Goal: Book appointment/travel/reservation

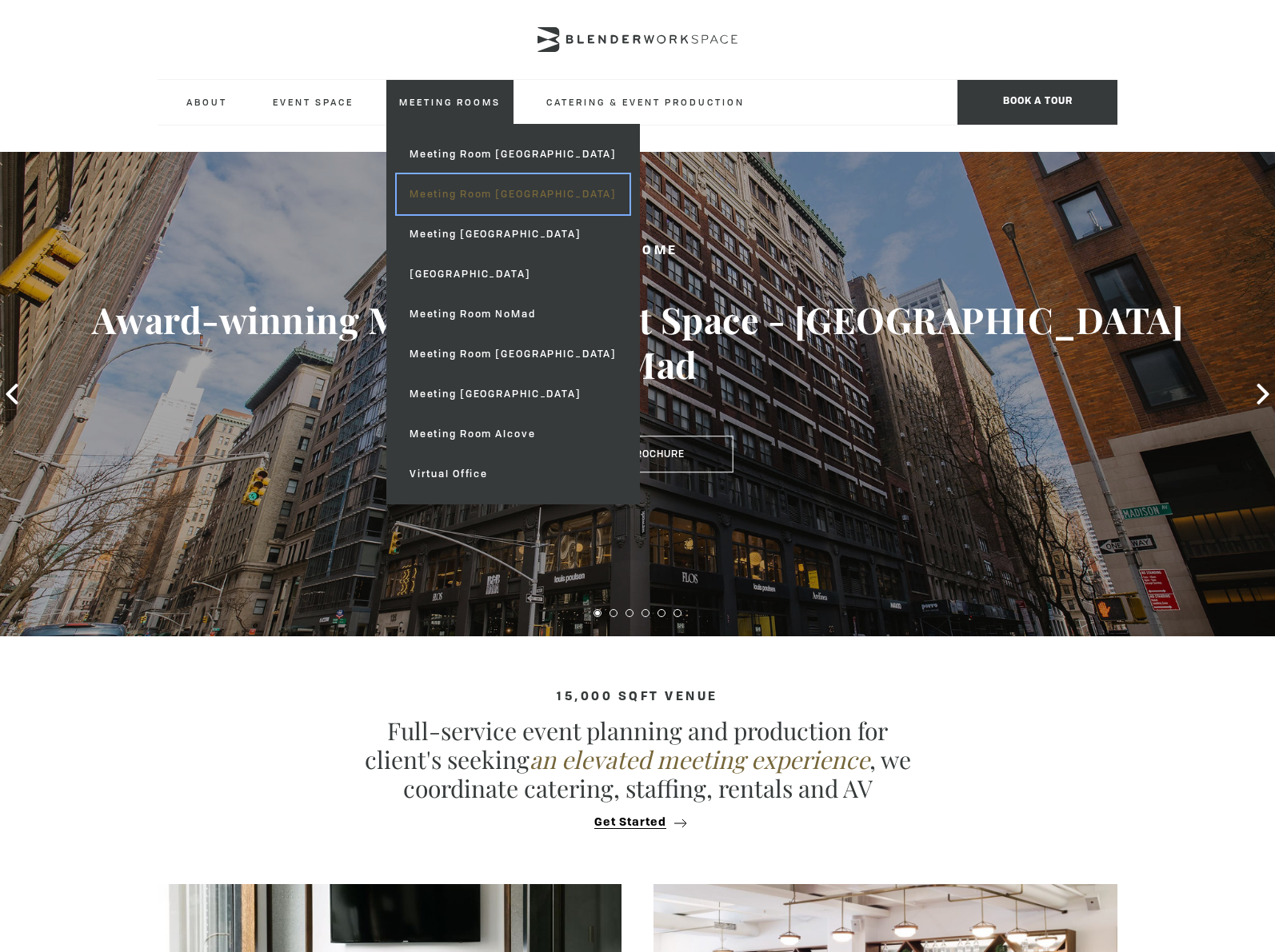
click at [511, 187] on link "Meeting Room [GEOGRAPHIC_DATA]" at bounding box center [512, 194] width 232 height 40
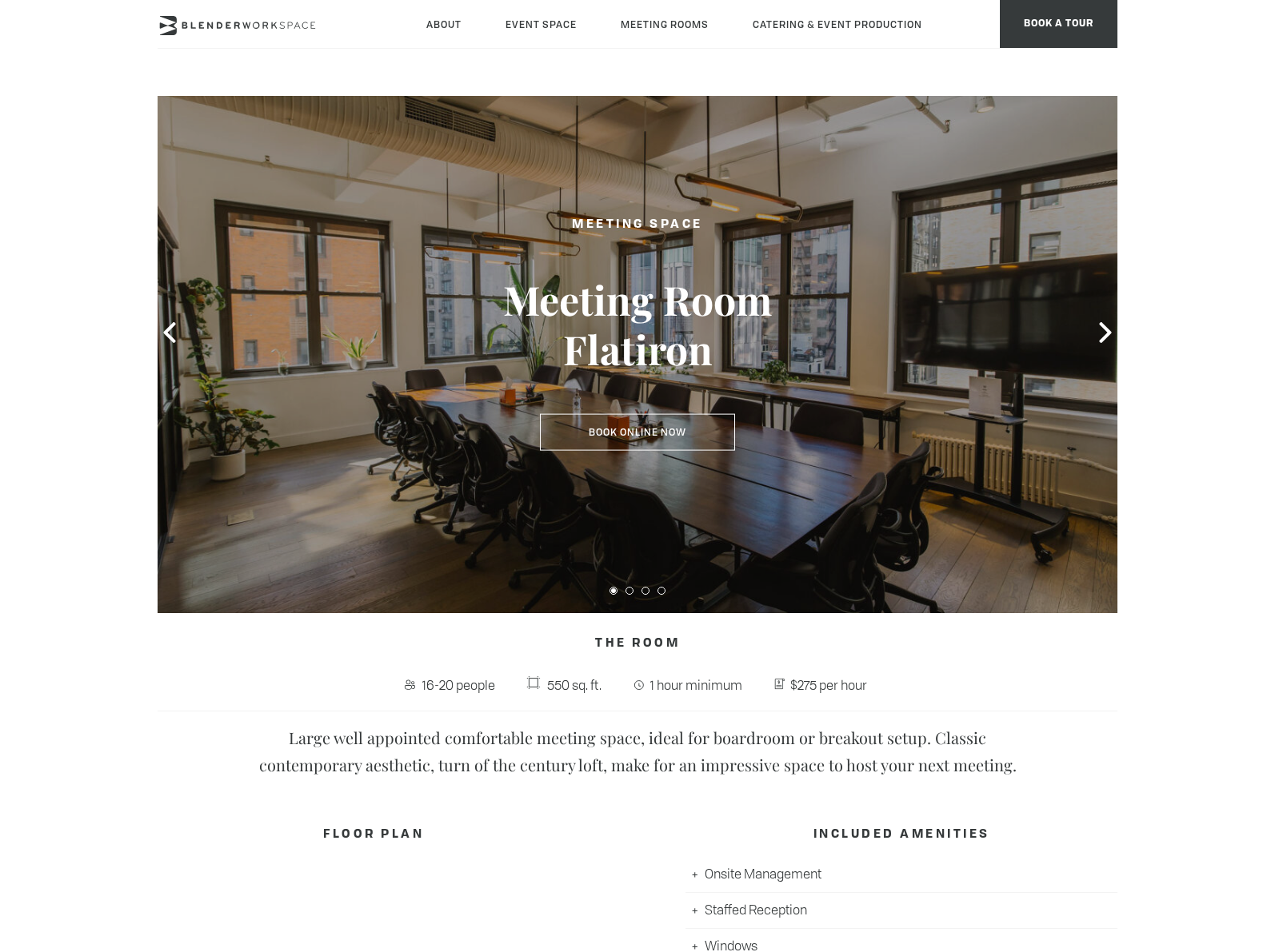
scroll to position [50, 0]
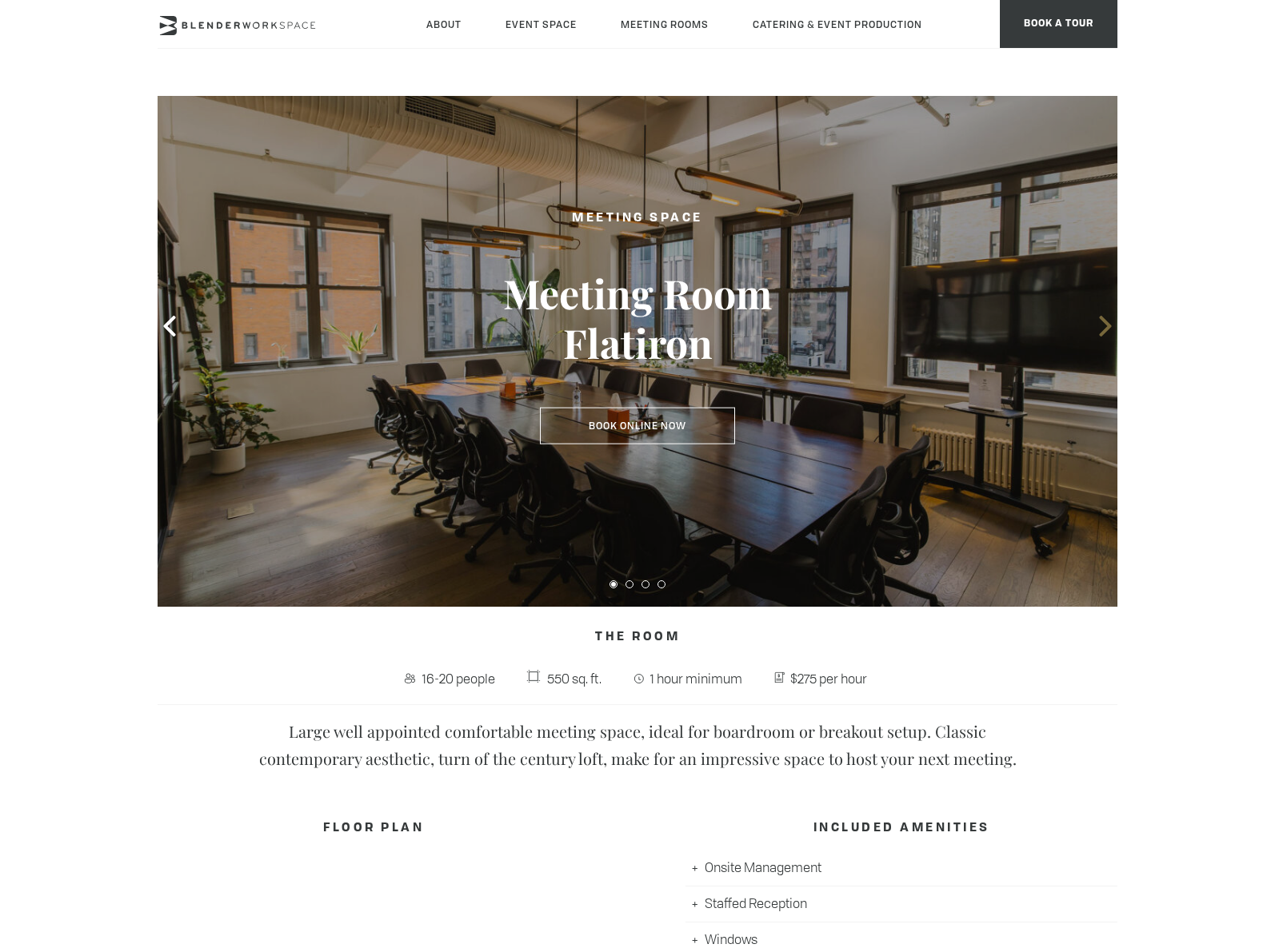
click at [1103, 326] on icon at bounding box center [1105, 326] width 21 height 21
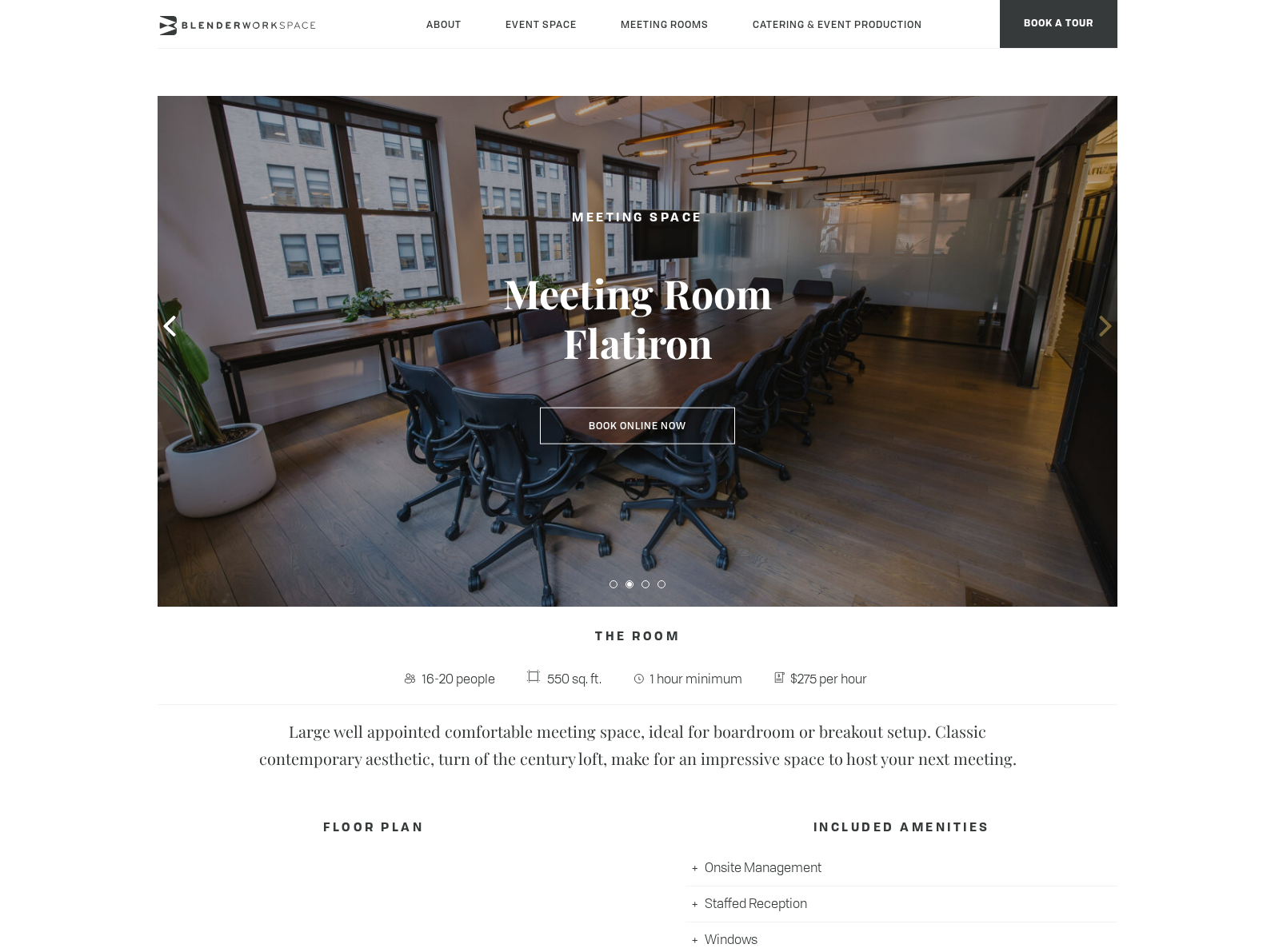
click at [1102, 325] on icon at bounding box center [1105, 326] width 21 height 21
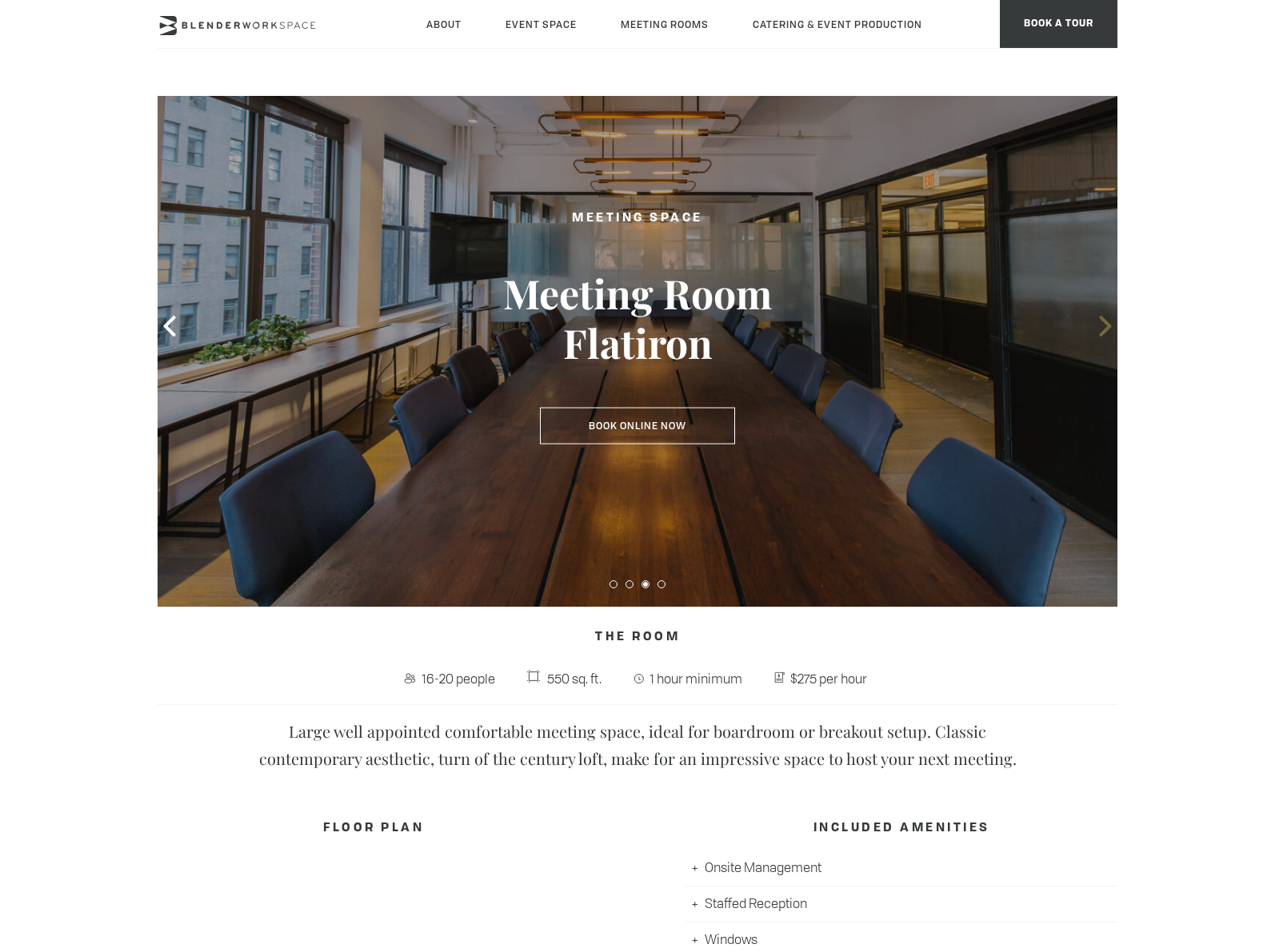
click at [1102, 325] on icon at bounding box center [1105, 326] width 21 height 21
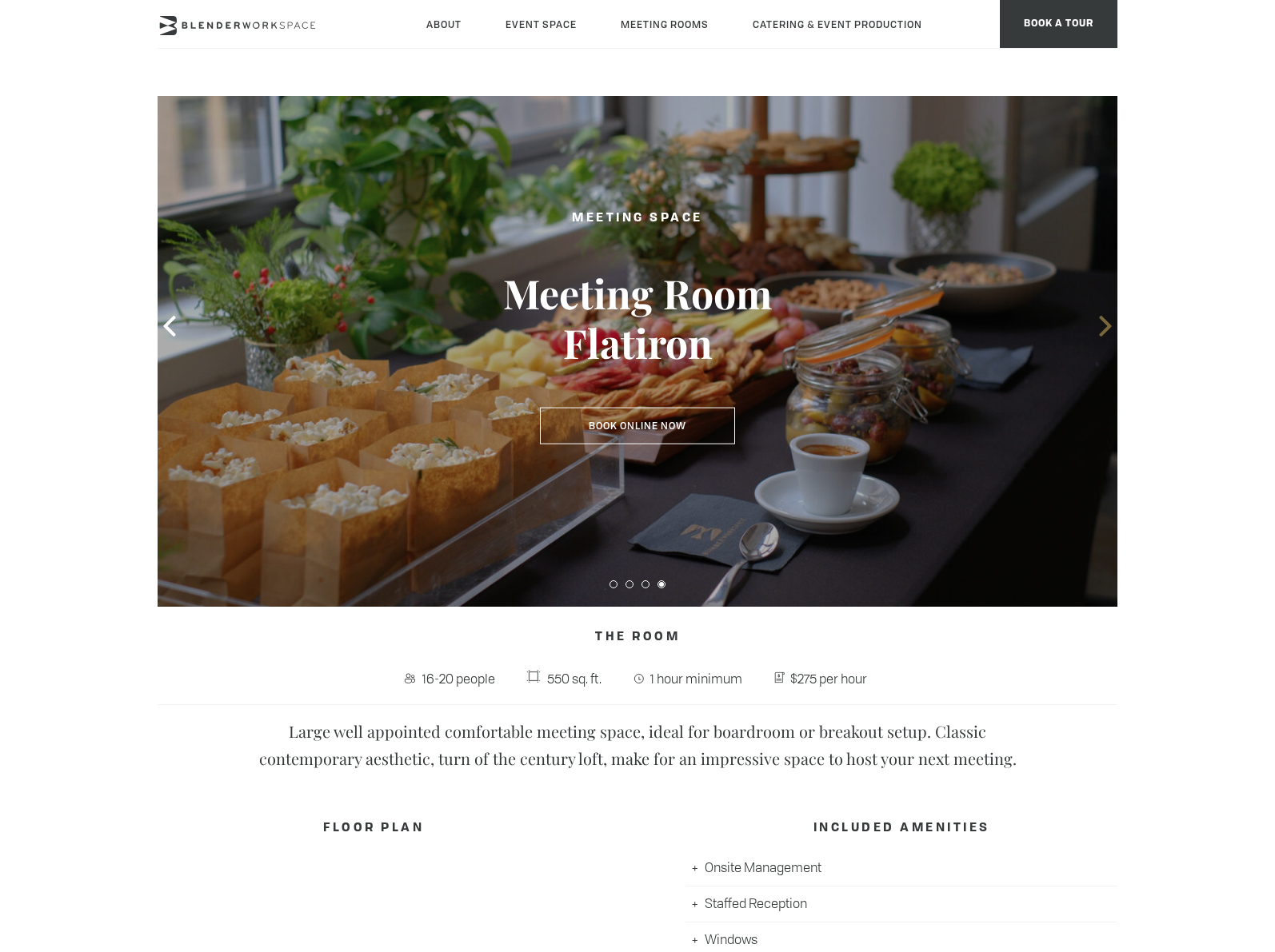
click at [1102, 325] on icon at bounding box center [1105, 326] width 21 height 21
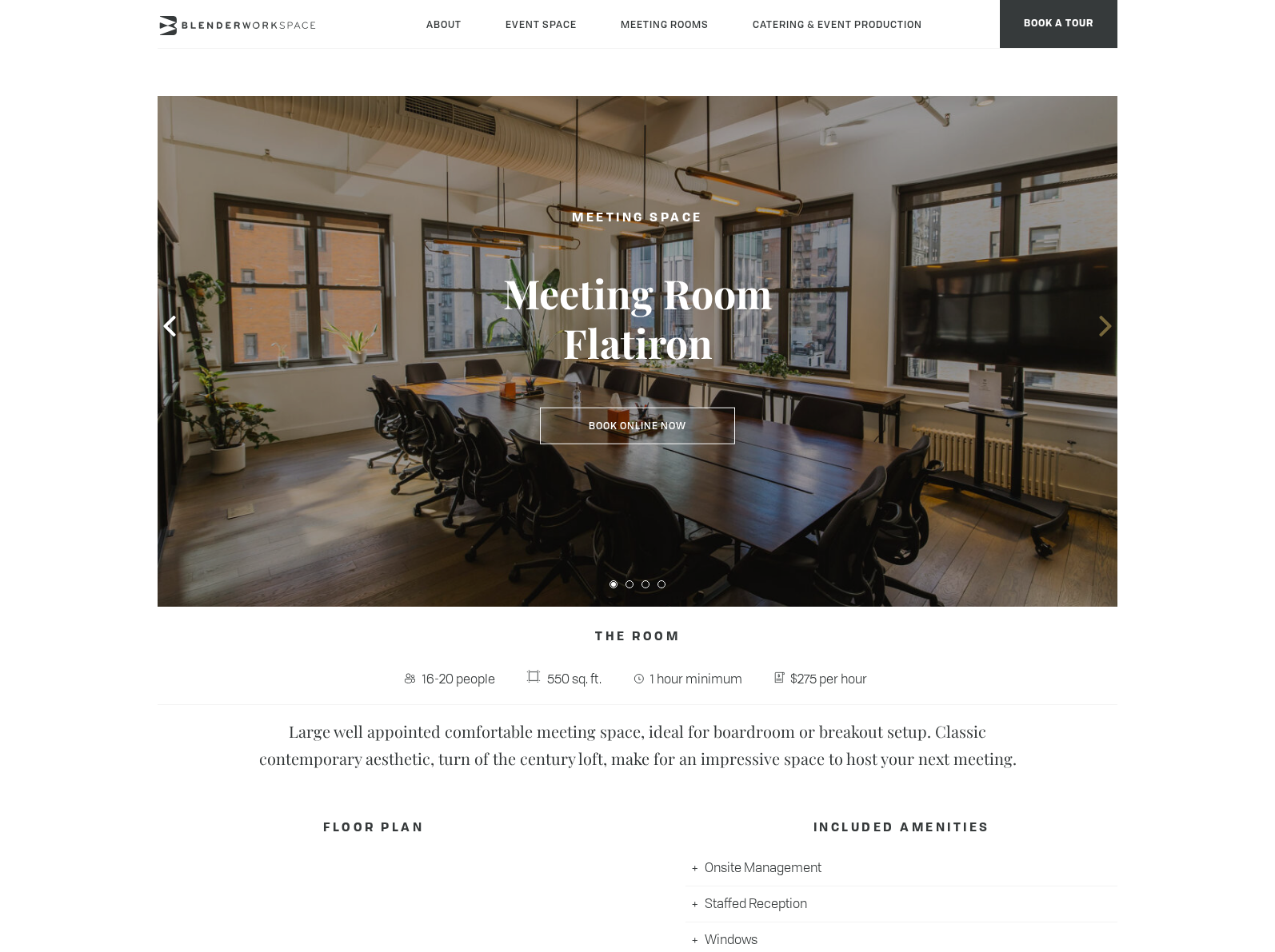
click at [1102, 325] on icon at bounding box center [1105, 326] width 21 height 21
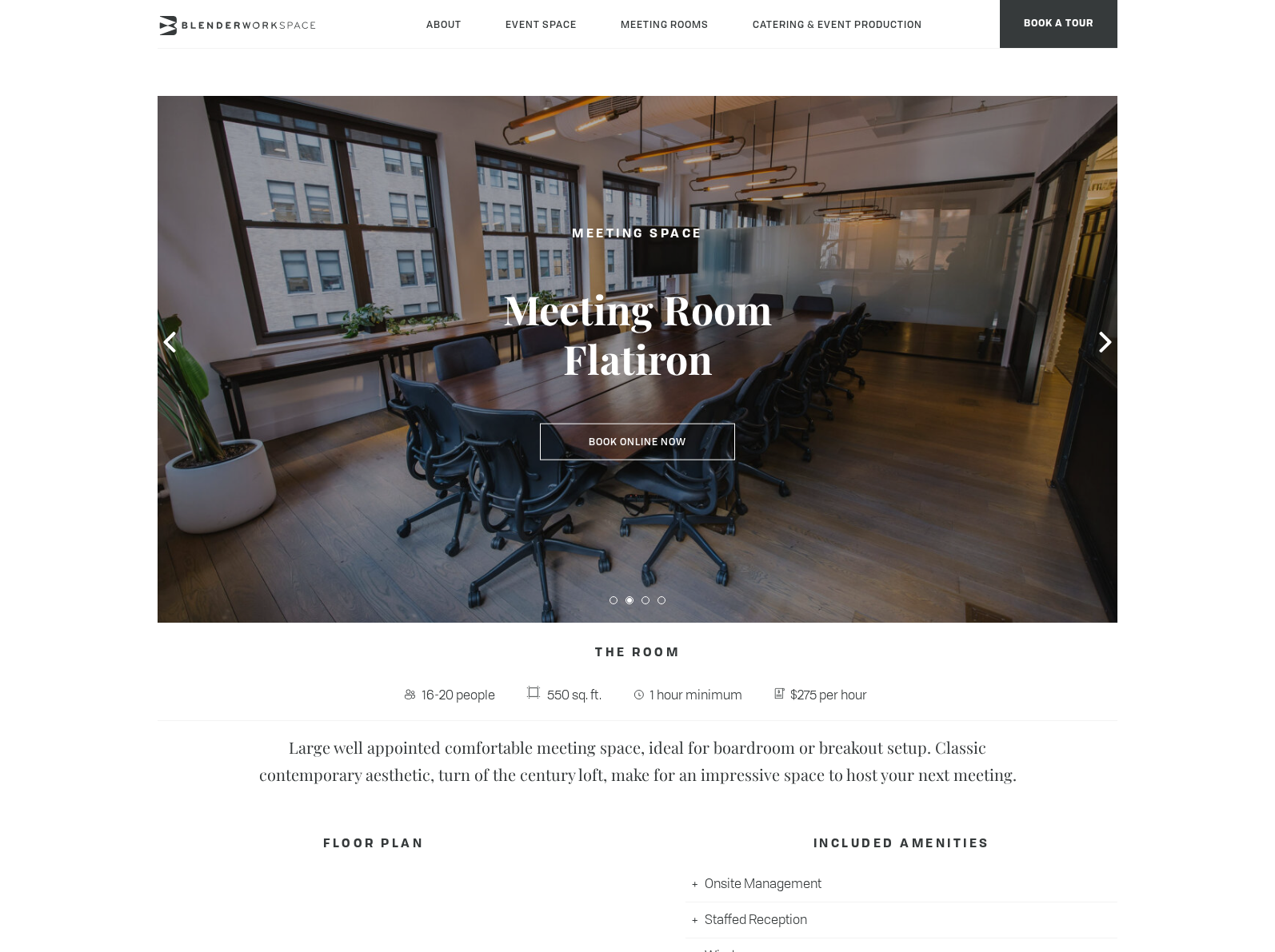
scroll to position [0, 0]
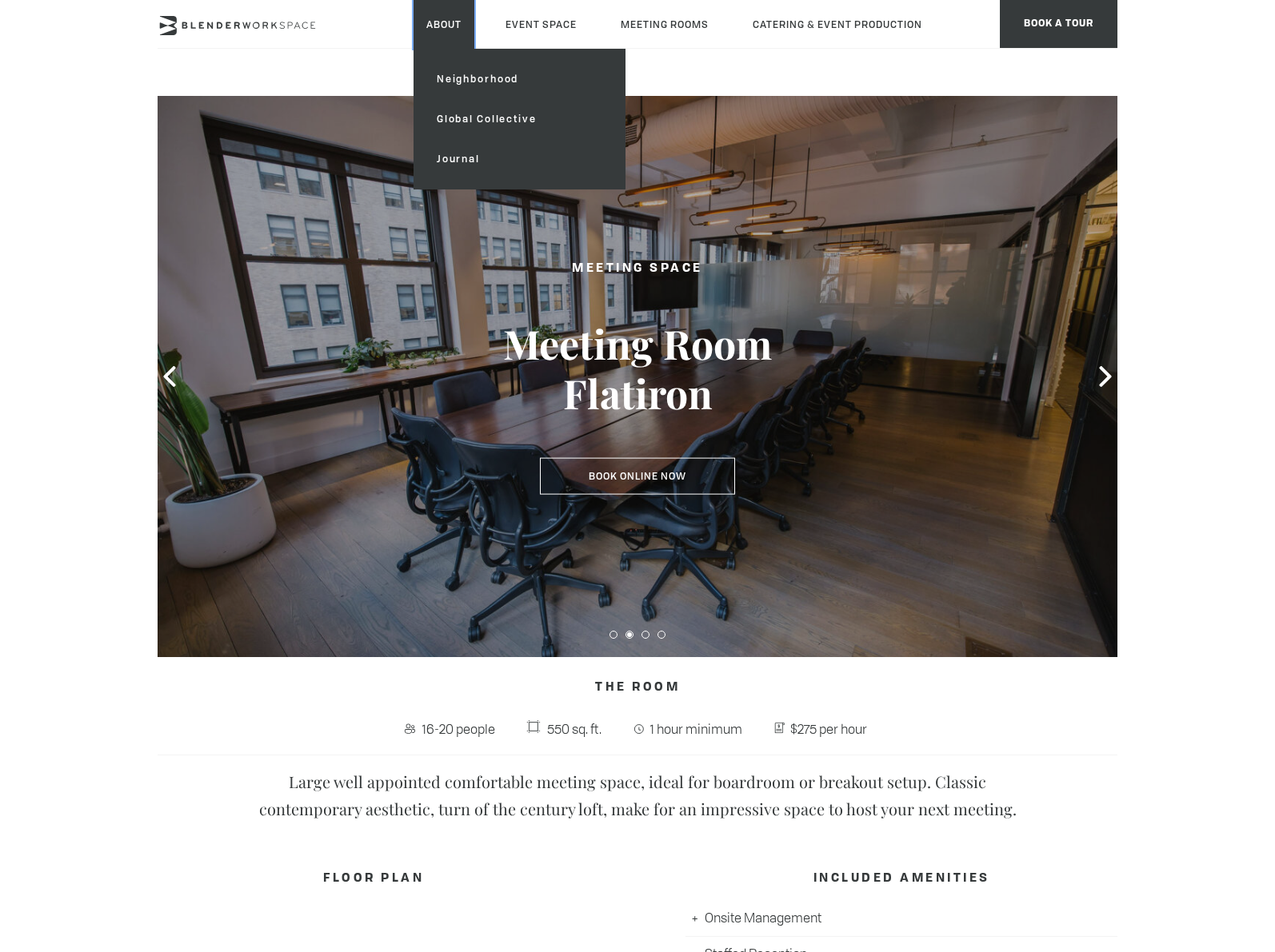
click at [458, 32] on link "About" at bounding box center [443, 24] width 61 height 49
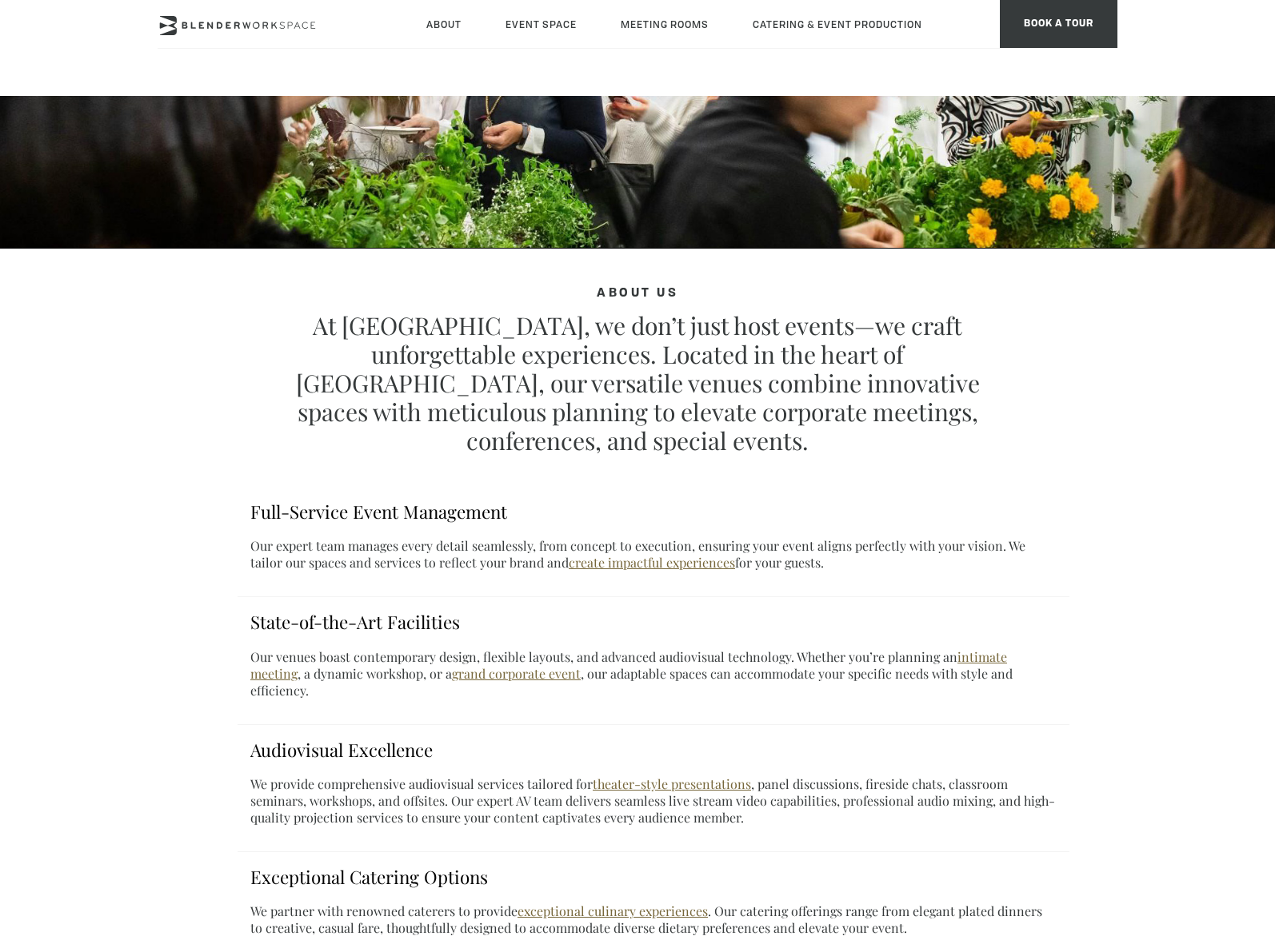
scroll to position [371, 0]
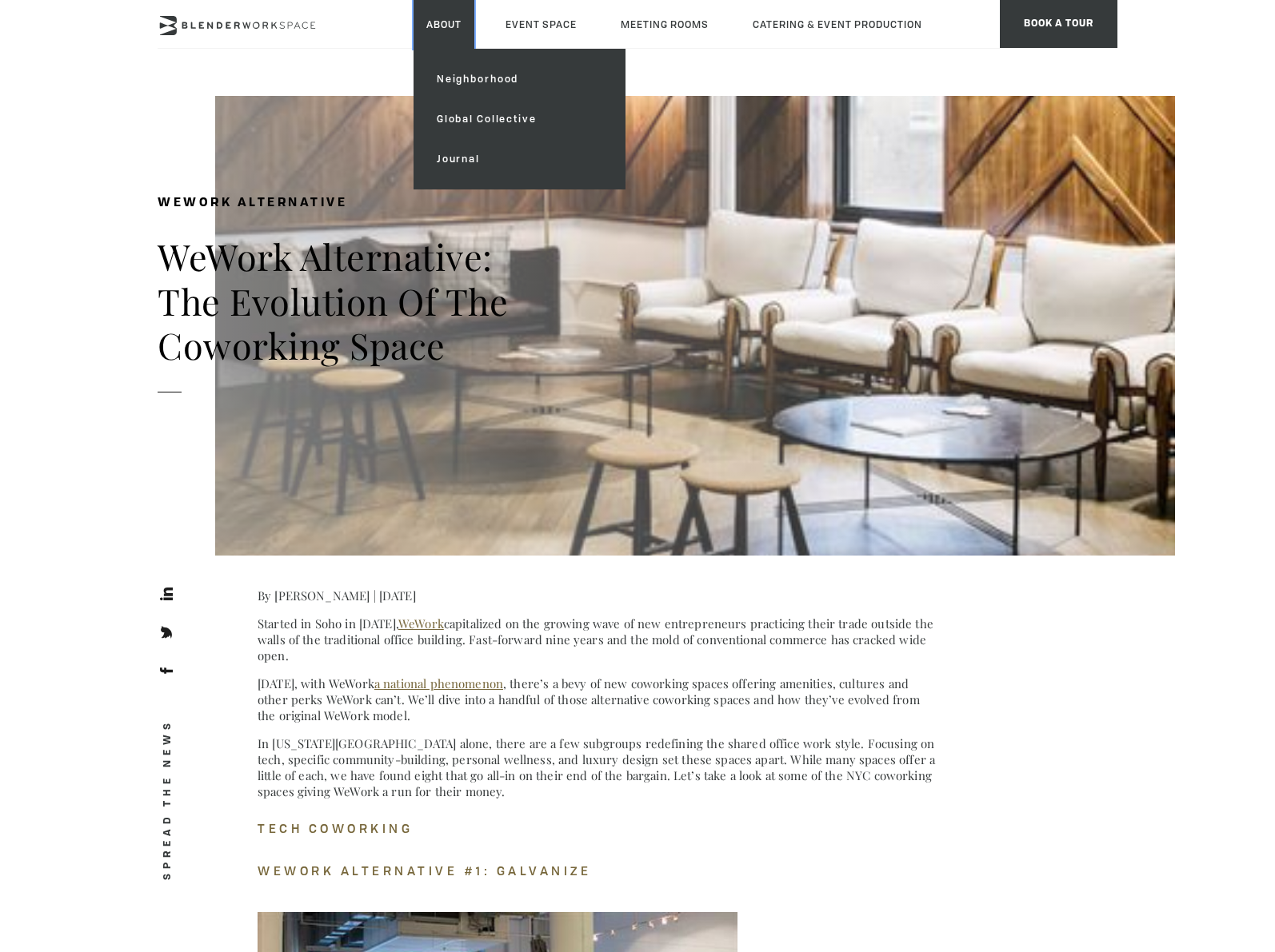
click at [432, 25] on link "About" at bounding box center [443, 24] width 61 height 49
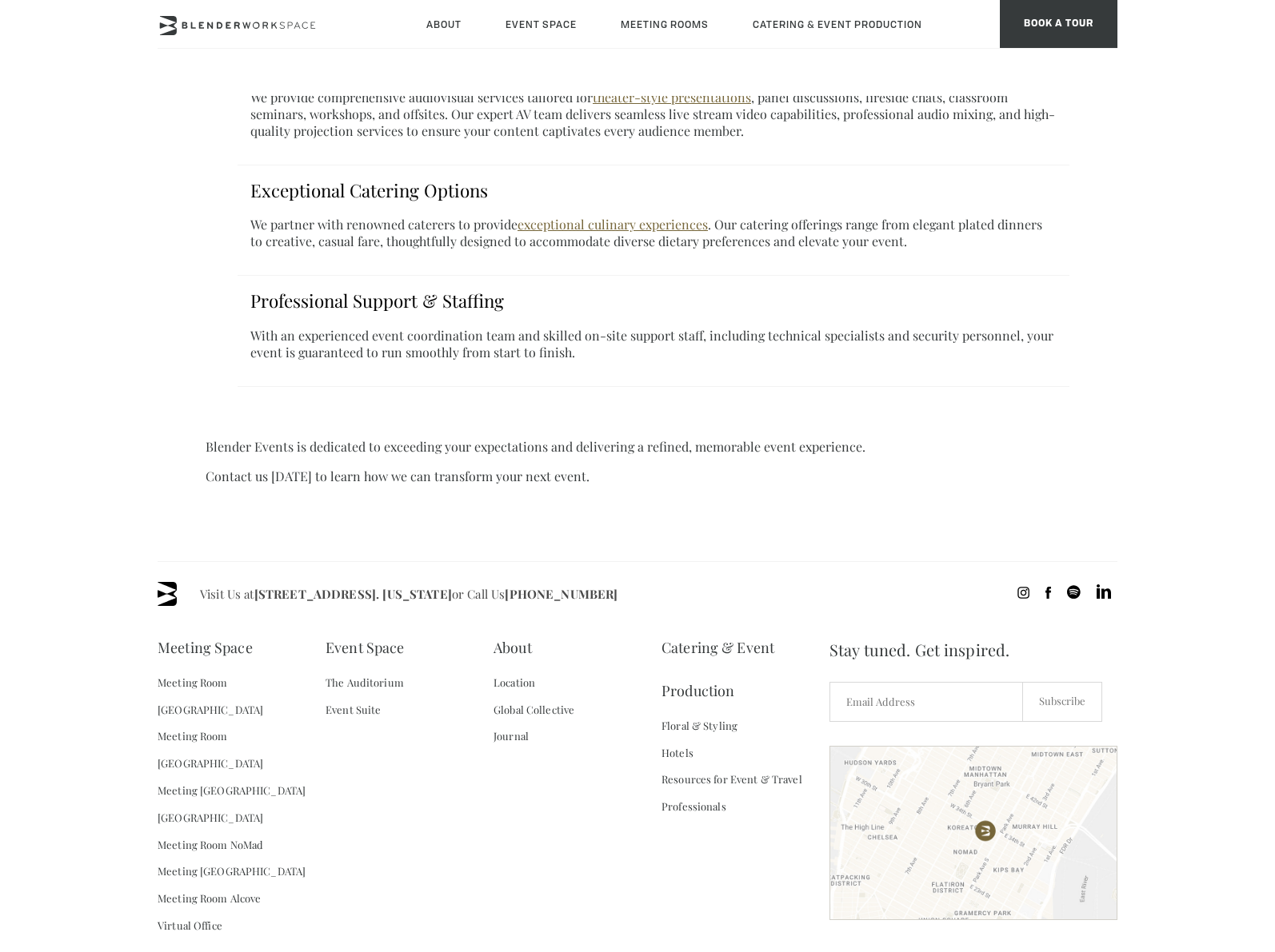
scroll to position [1016, 0]
click at [520, 666] on link "Location" at bounding box center [514, 679] width 42 height 27
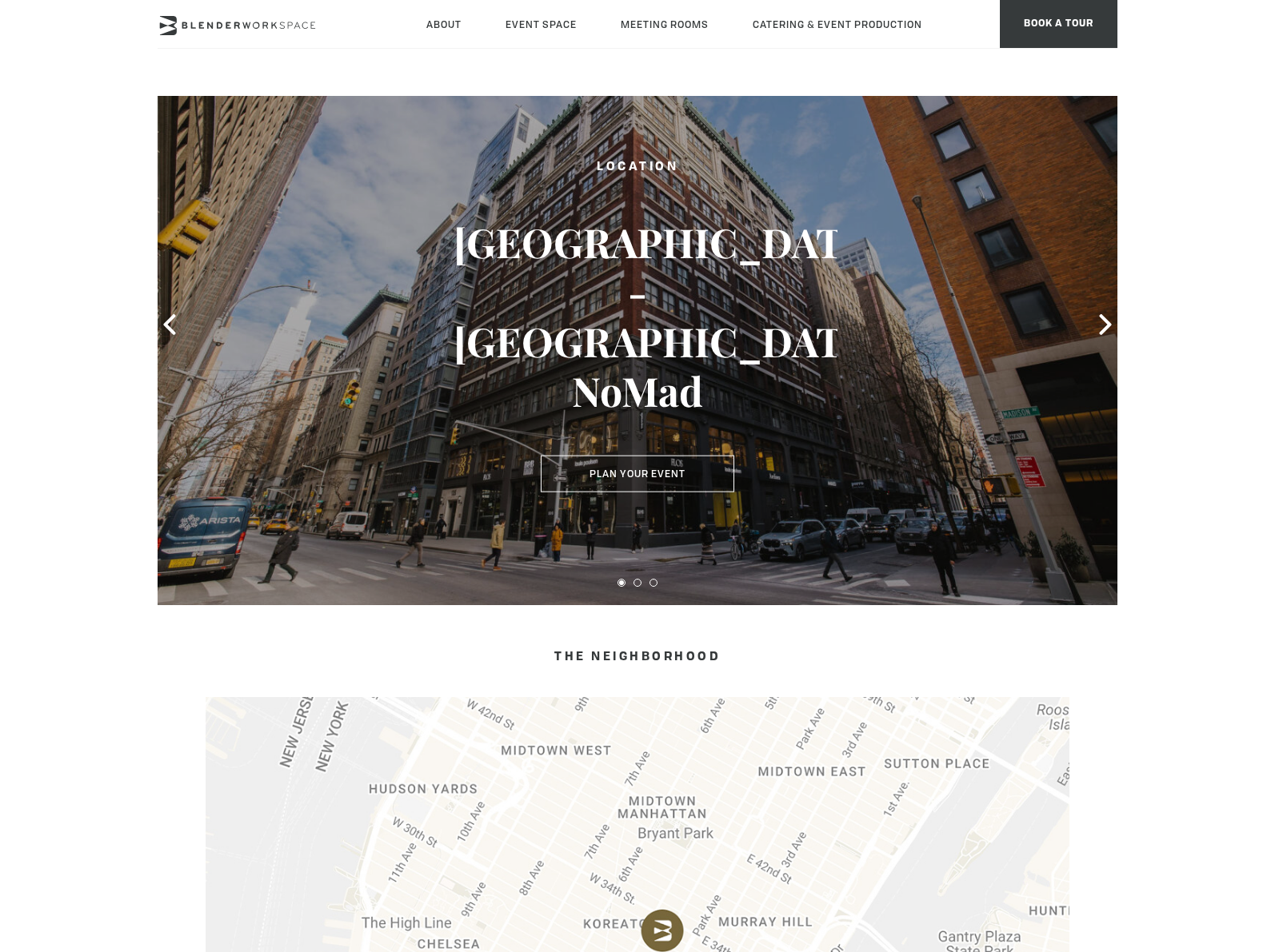
scroll to position [26, 0]
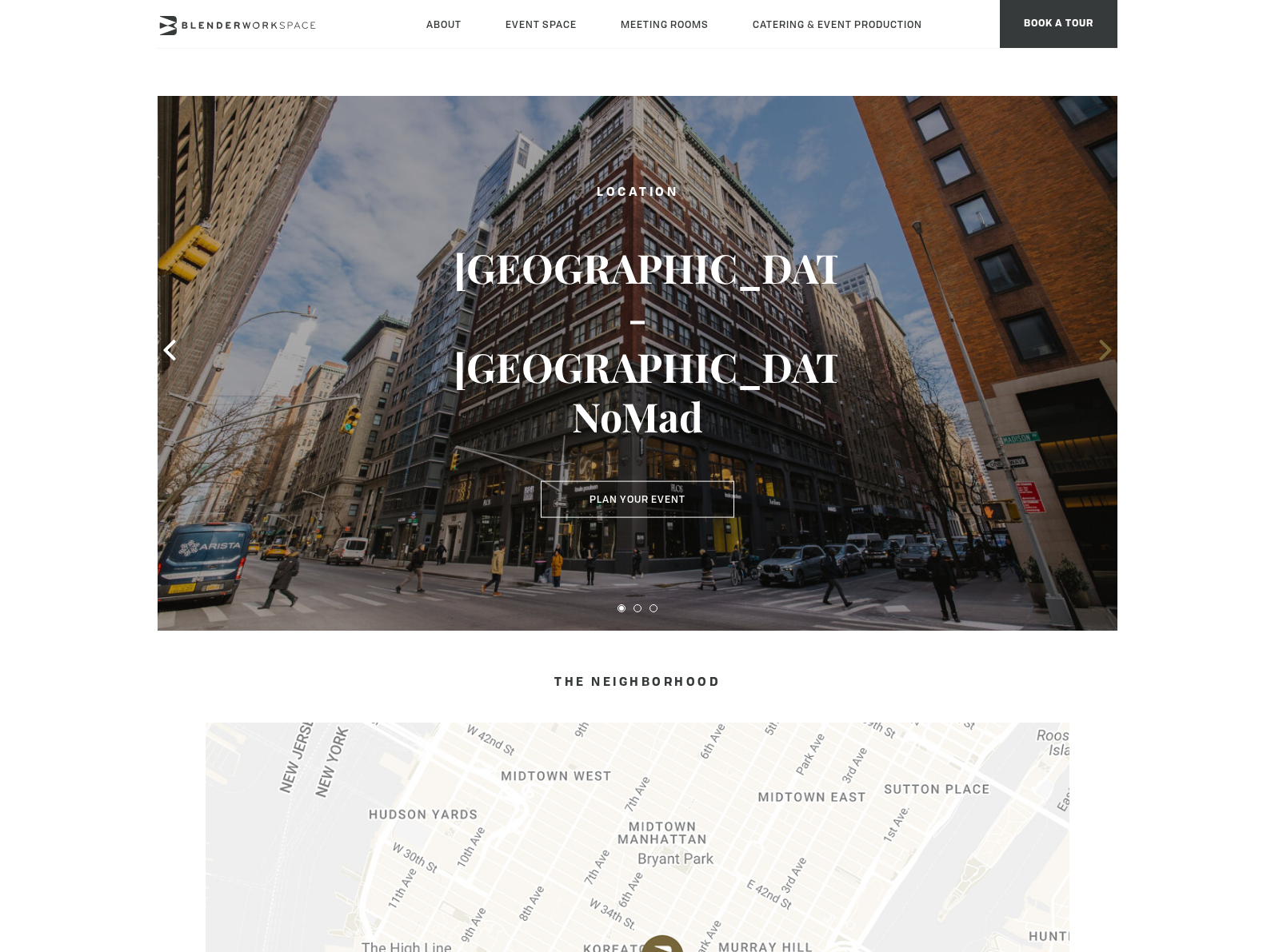
click at [1097, 350] on icon at bounding box center [1105, 350] width 21 height 21
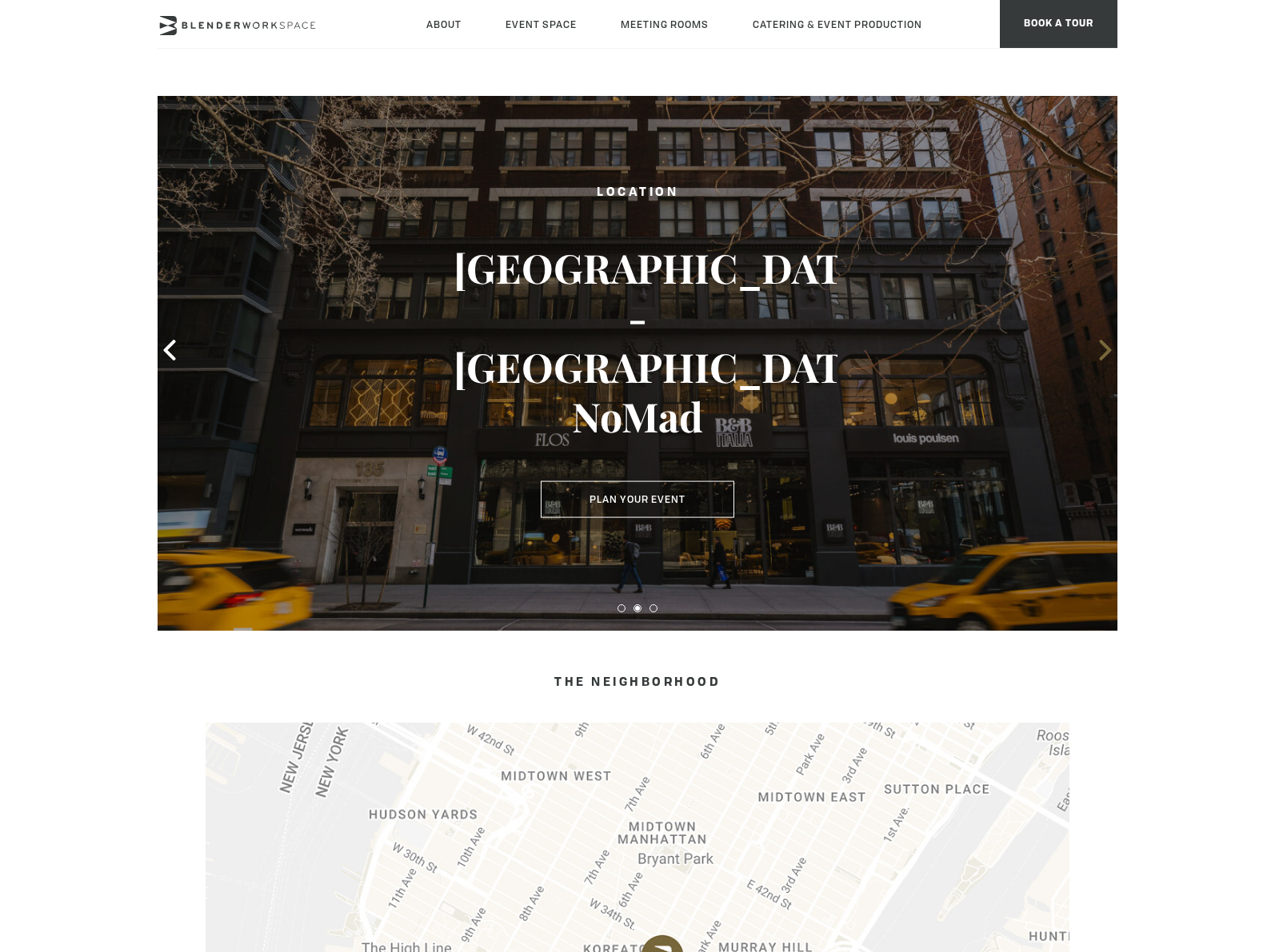
click at [1097, 350] on icon at bounding box center [1105, 350] width 21 height 21
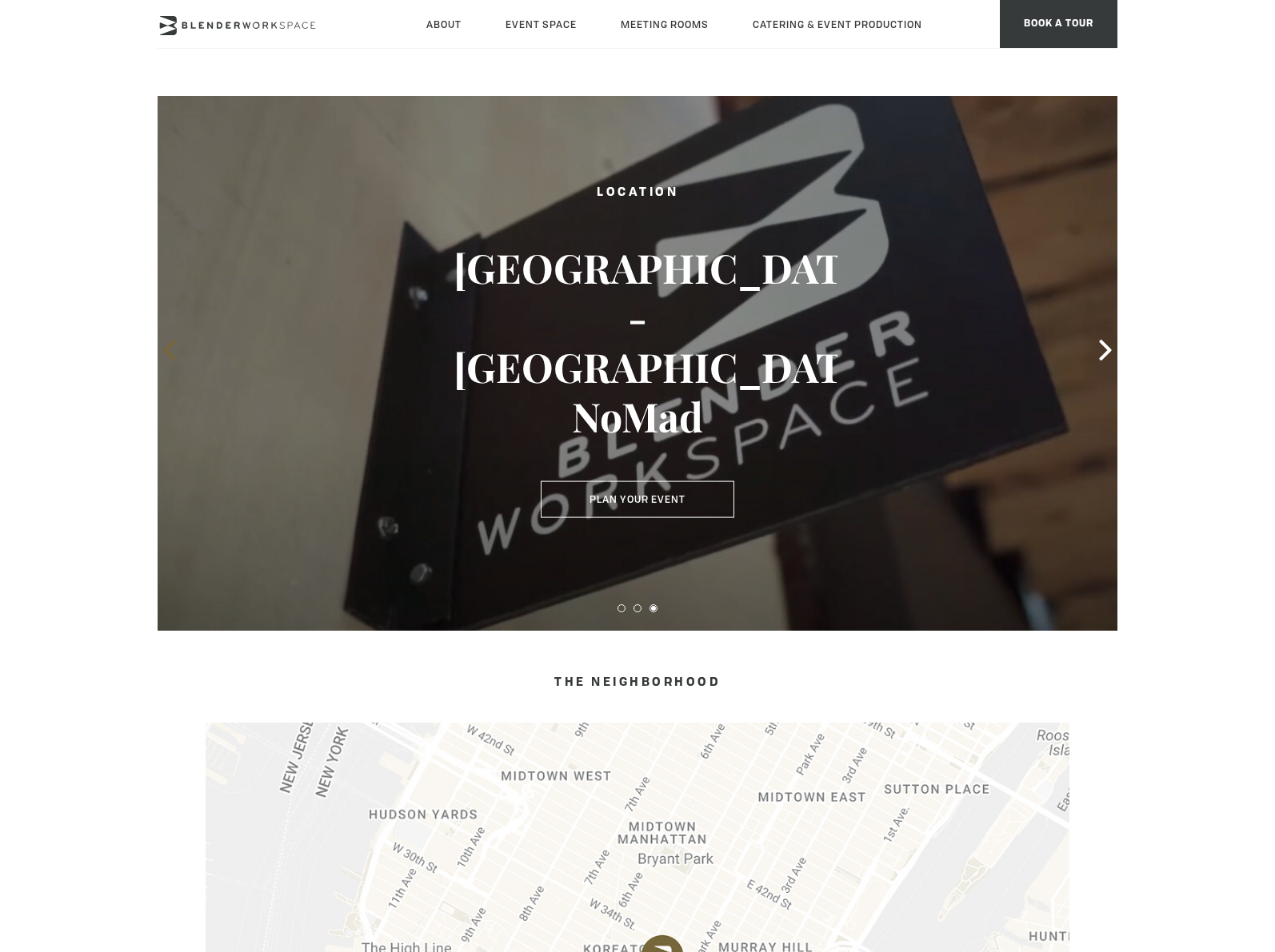
click at [175, 346] on icon at bounding box center [169, 350] width 21 height 21
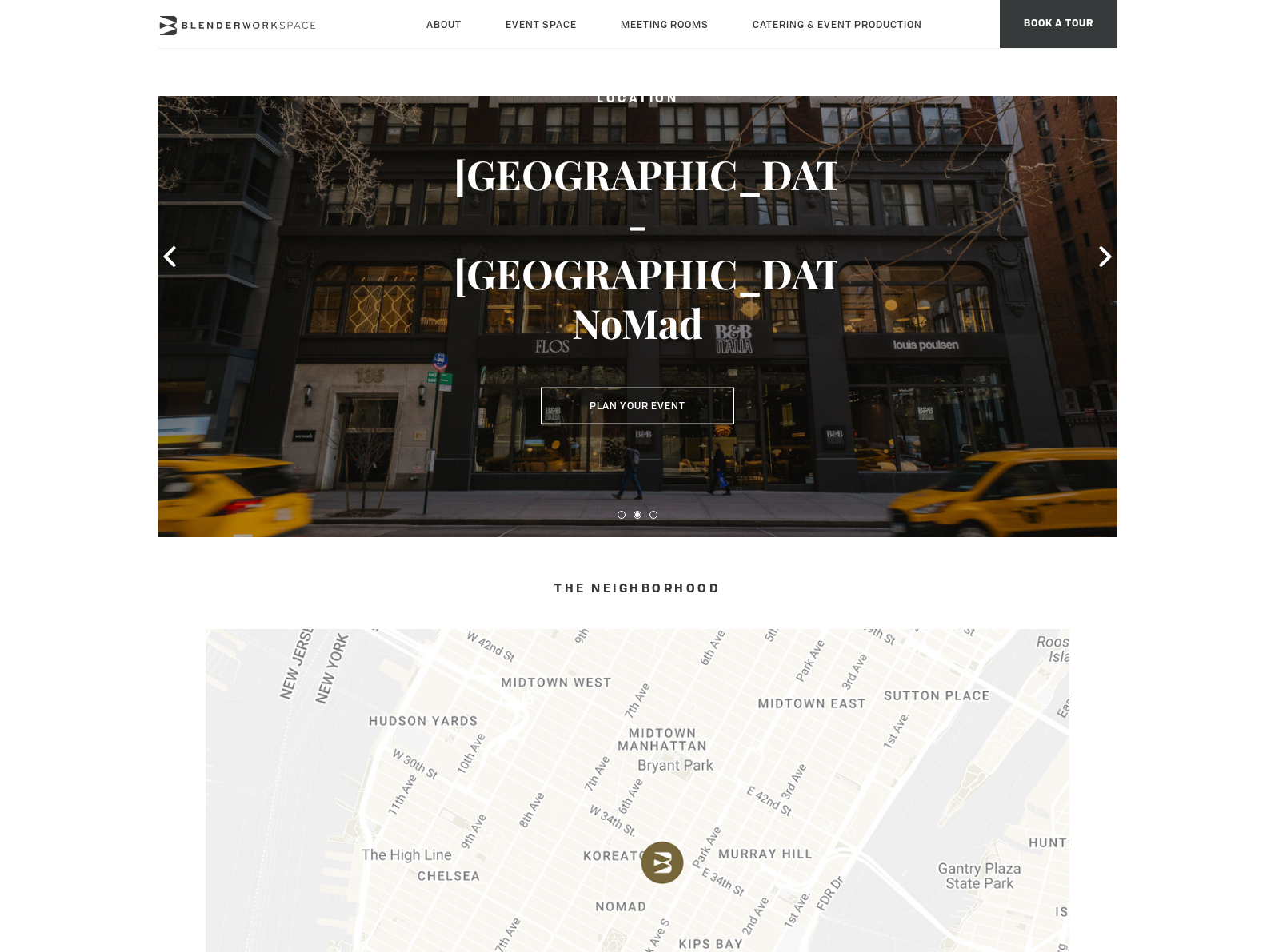
scroll to position [0, 0]
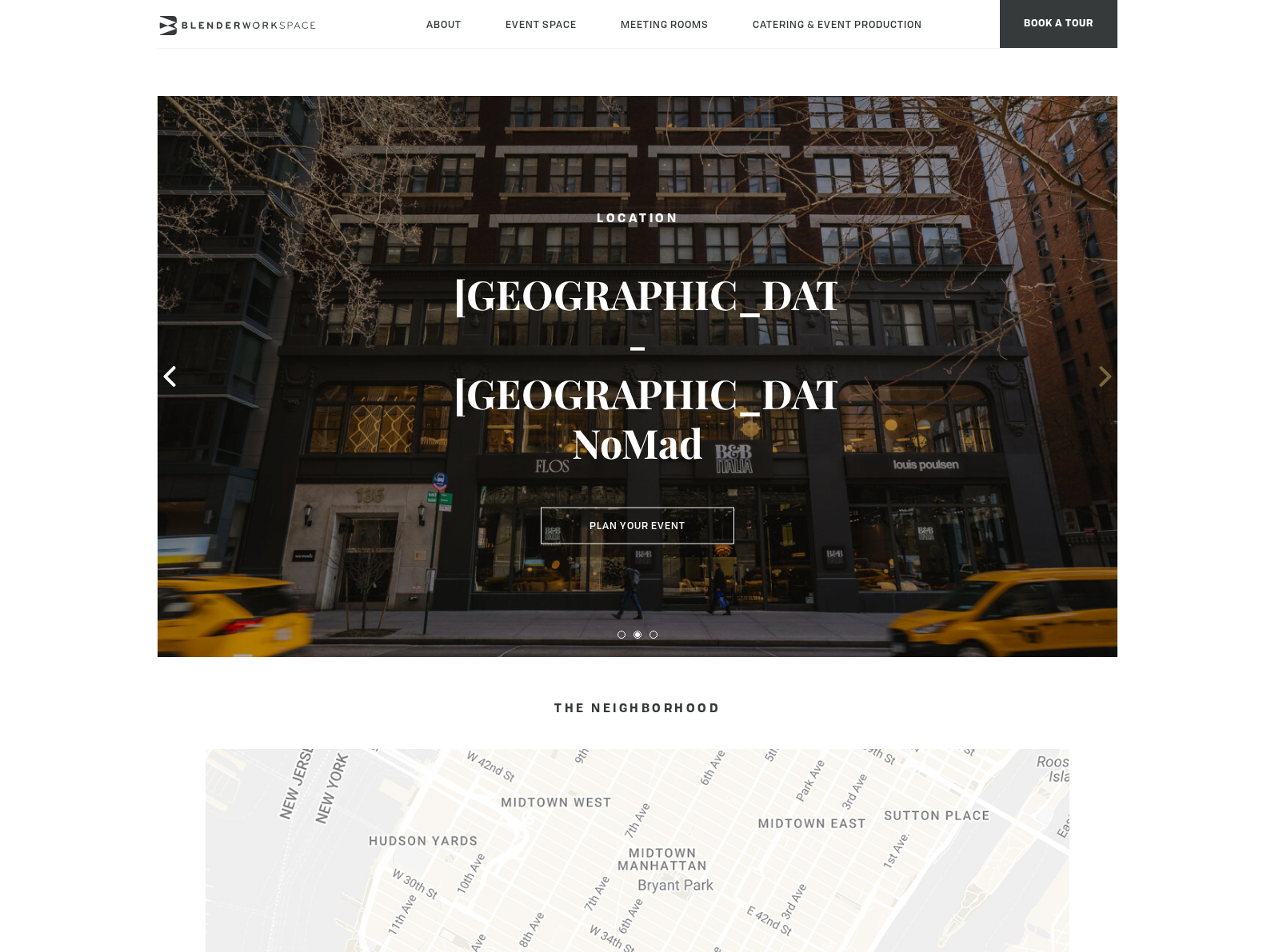
click at [1108, 371] on icon at bounding box center [1105, 376] width 21 height 21
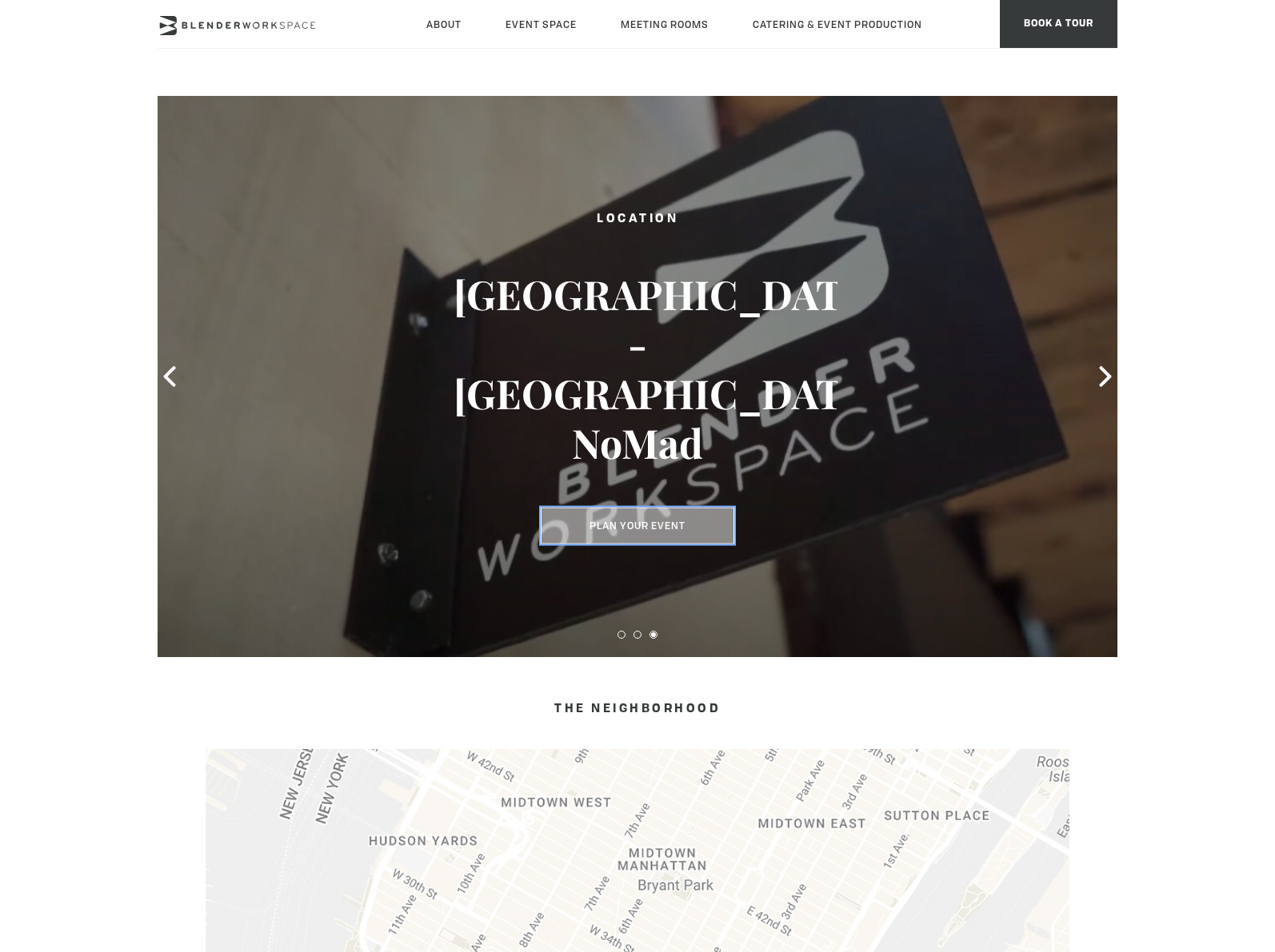
click at [623, 511] on button "Plan Your Event" at bounding box center [637, 525] width 193 height 36
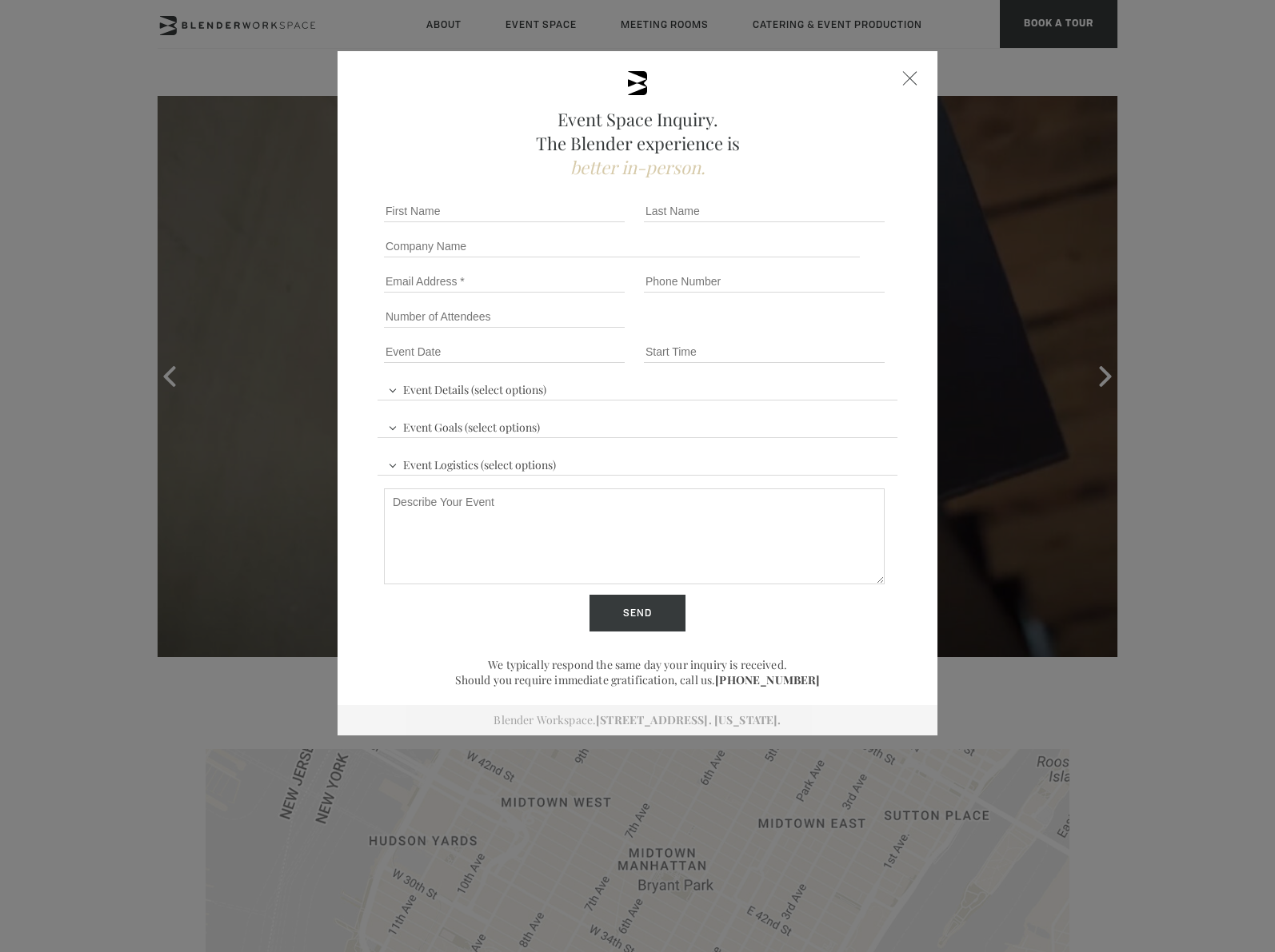
click at [921, 72] on div "Event Space Inquiry. The Blender experience is better in-person. Event Details …" at bounding box center [638, 393] width 600 height 684
click at [904, 77] on div at bounding box center [909, 77] width 14 height 14
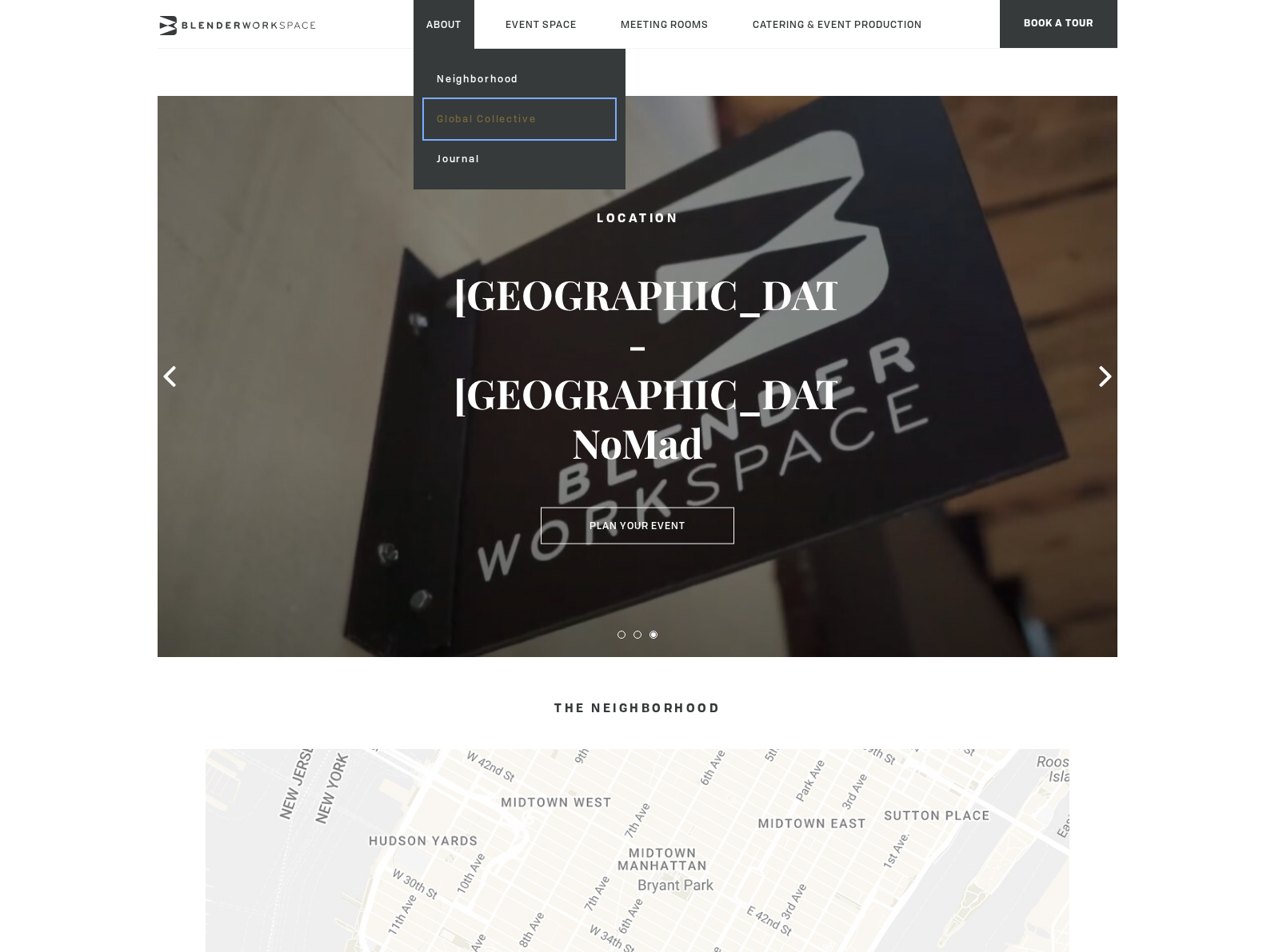
click at [473, 133] on link "Global Collective" at bounding box center [519, 119] width 191 height 40
